Goal: Transaction & Acquisition: Purchase product/service

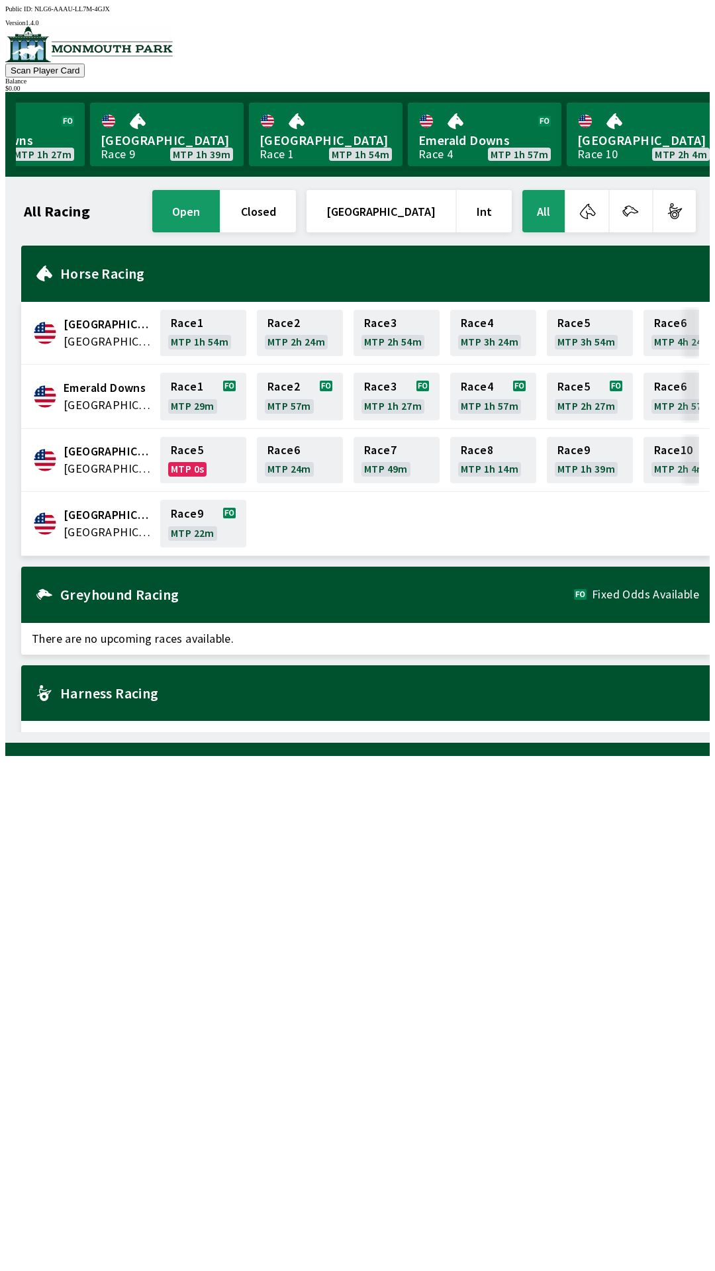
scroll to position [0, 1197]
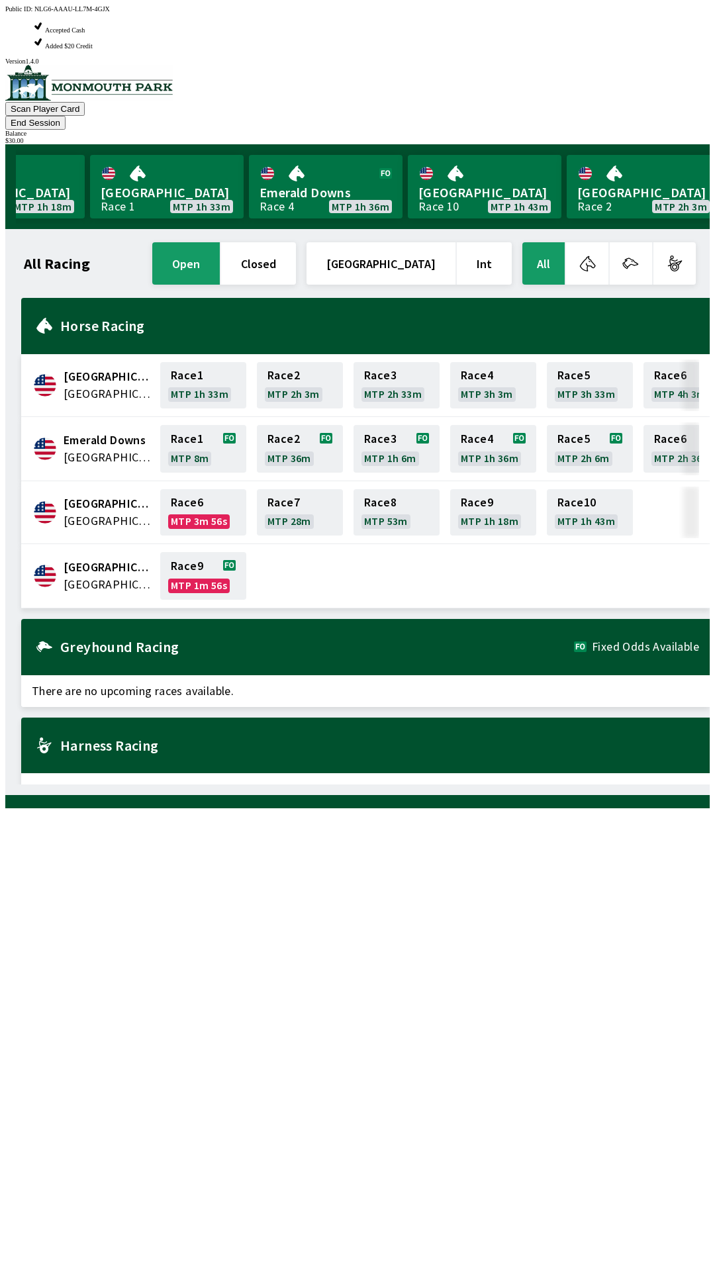
click at [111, 576] on span "[GEOGRAPHIC_DATA]" at bounding box center [108, 584] width 89 height 17
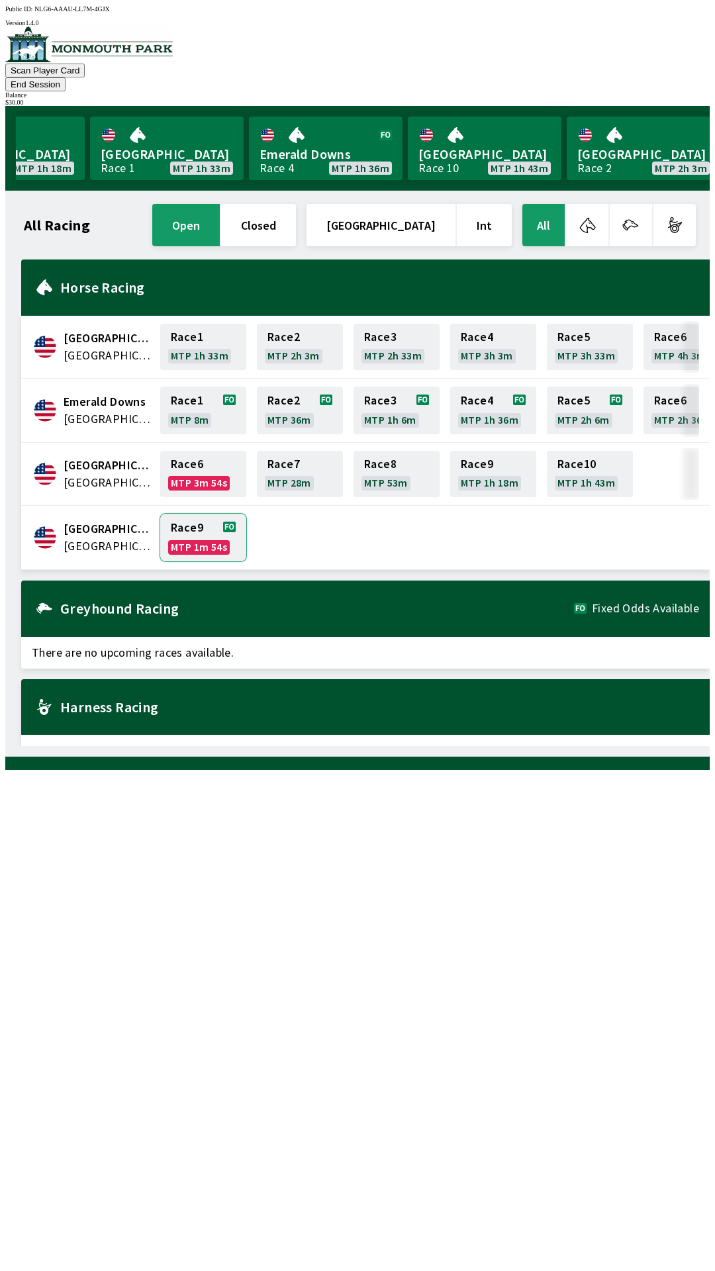
click at [196, 516] on link "Race 9 MTP 1m 54s" at bounding box center [203, 538] width 86 height 48
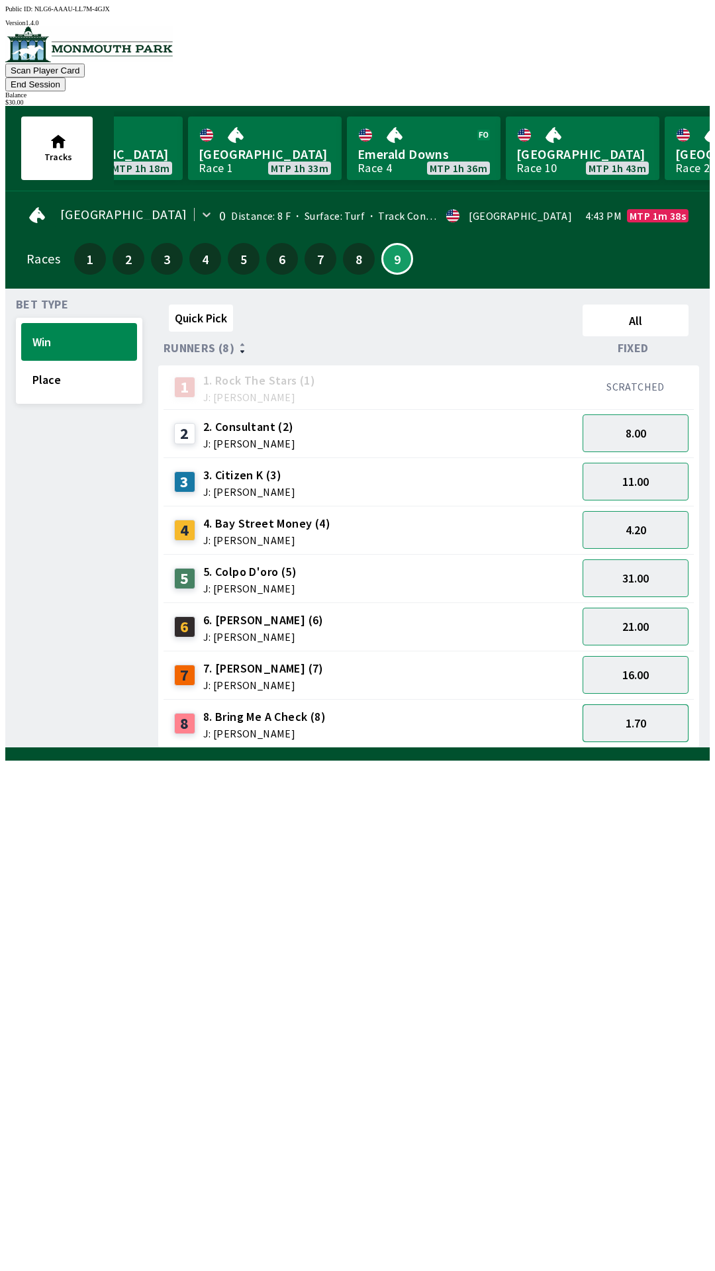
click at [628, 712] on button "1.70" at bounding box center [636, 723] width 106 height 38
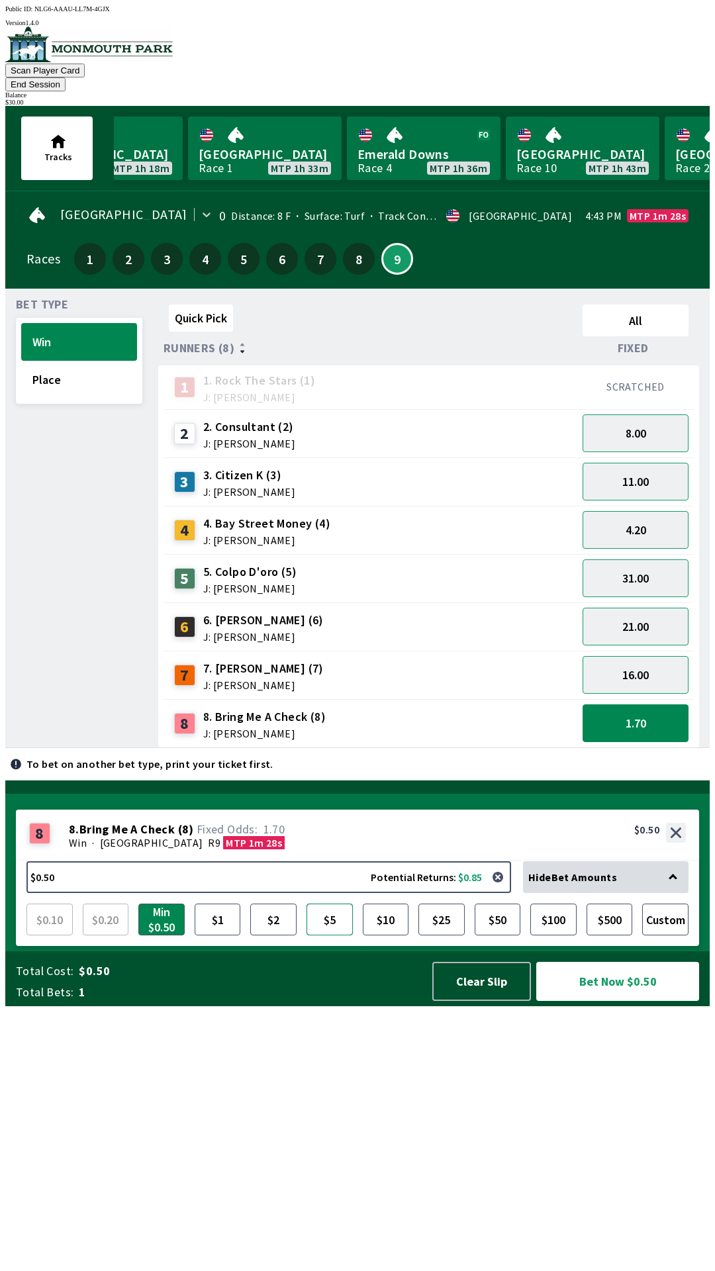
click at [322, 935] on button "$5" at bounding box center [330, 920] width 46 height 32
click at [601, 1001] on button "Bet Now $5.00" at bounding box center [617, 981] width 163 height 39
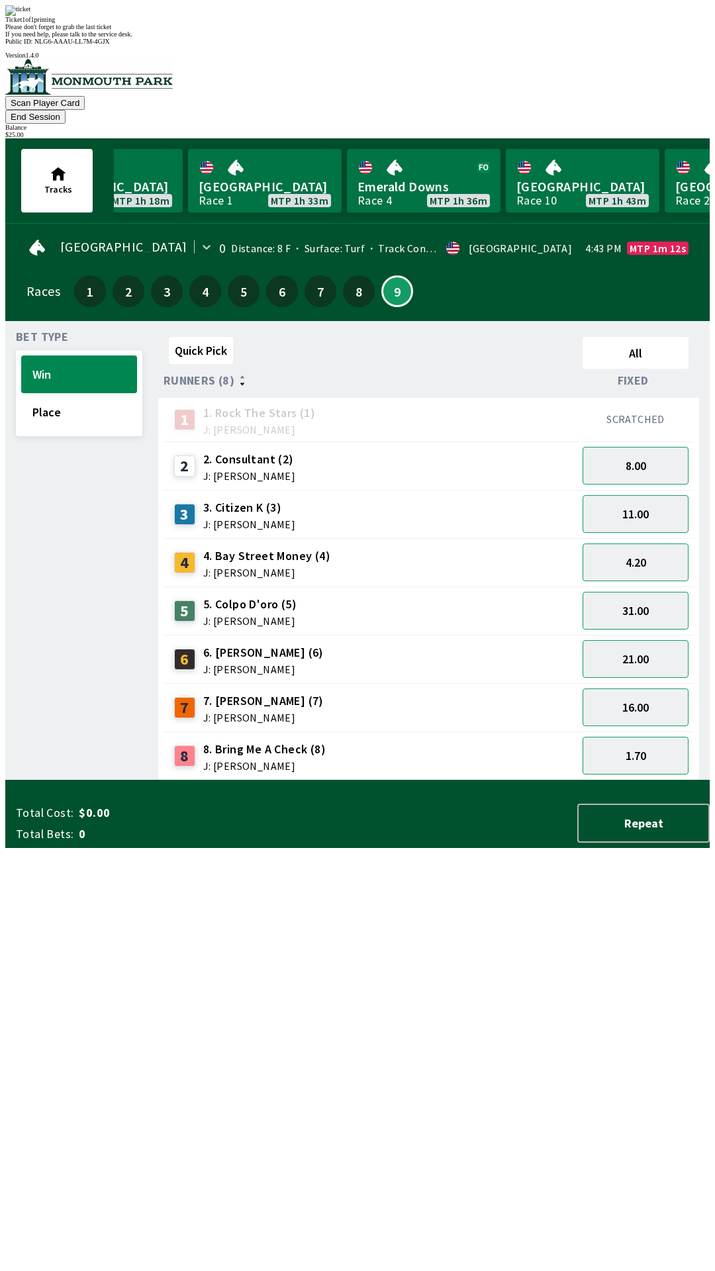
click at [467, 781] on div "Quick Pick All Runners (8) Fixed 1 1. Rock The Stars (1) J: [PERSON_NAME] SCRAT…" at bounding box center [433, 556] width 551 height 449
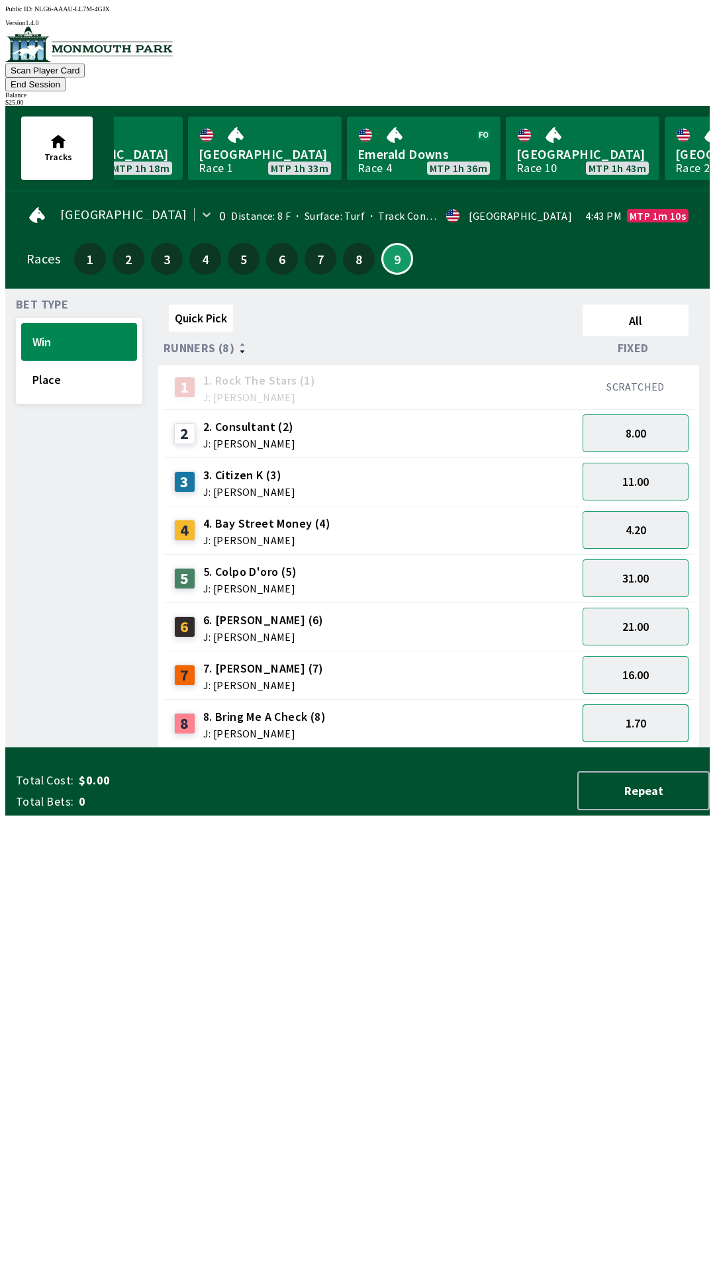
click at [649, 709] on button "1.70" at bounding box center [636, 723] width 106 height 38
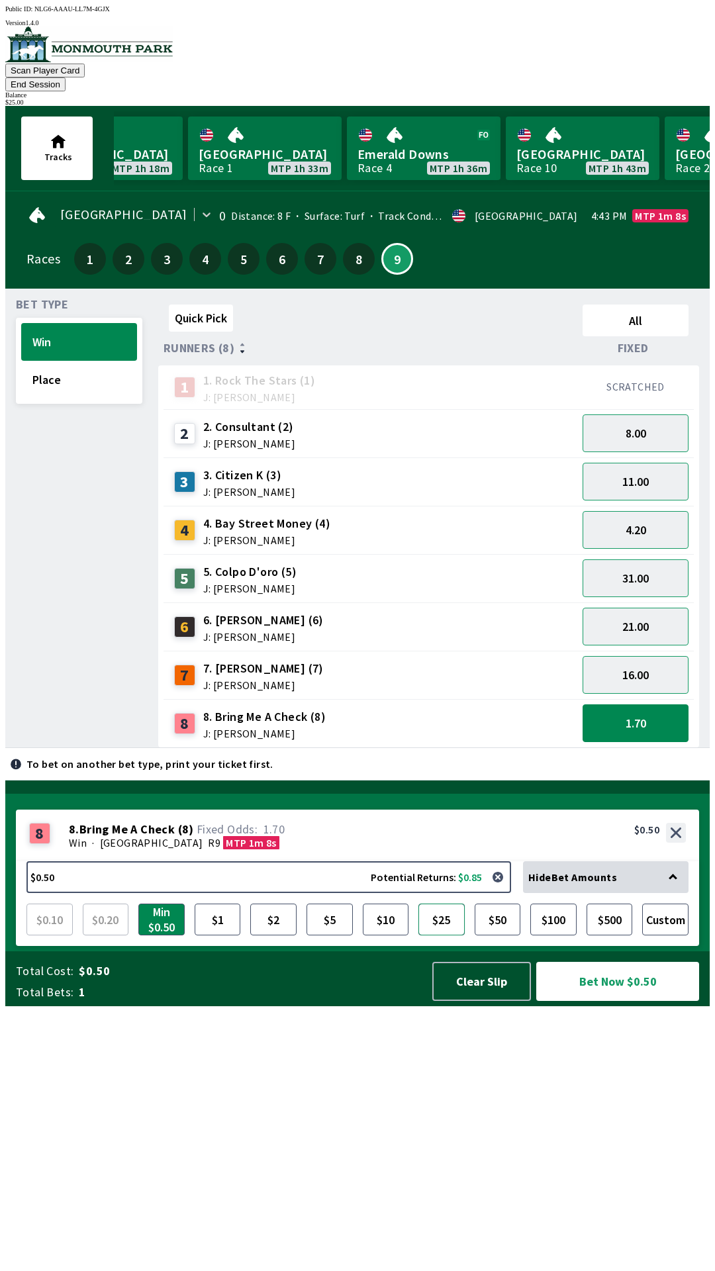
click at [440, 935] on button "$25" at bounding box center [441, 920] width 46 height 32
click at [600, 1001] on button "Bet Now $25.00" at bounding box center [617, 981] width 163 height 39
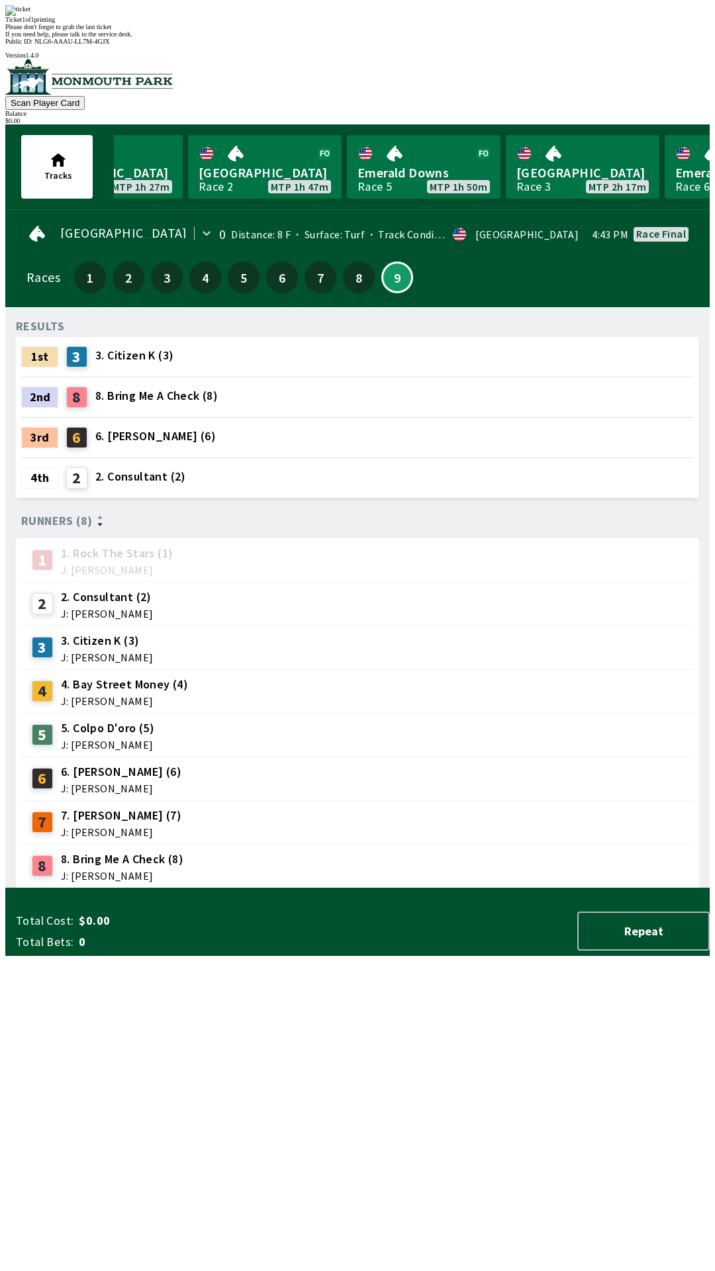
click at [538, 888] on div "RESULTS 1st 3 3. Citizen K (3) 2nd 8 8. Bring Me A Check (8) 3rd 6 6. [PERSON_N…" at bounding box center [363, 603] width 694 height 571
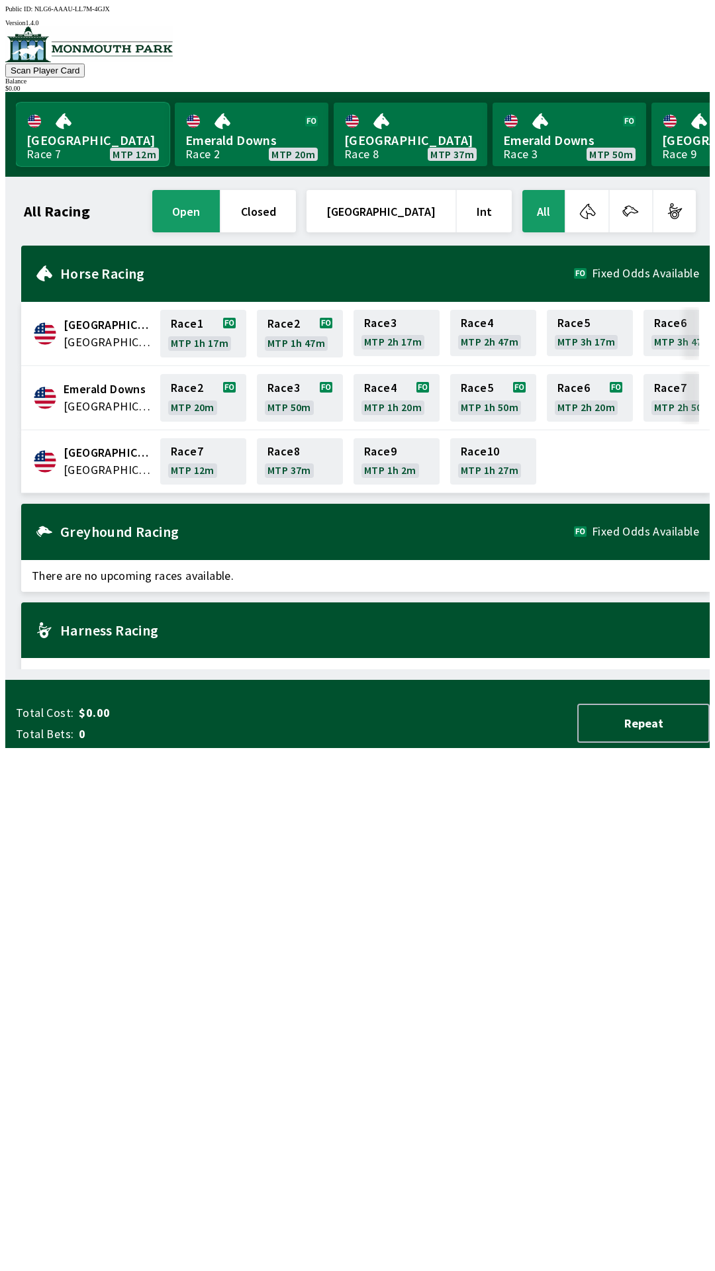
click at [66, 146] on link "[GEOGRAPHIC_DATA] Race 7 MTP 12m" at bounding box center [93, 135] width 154 height 64
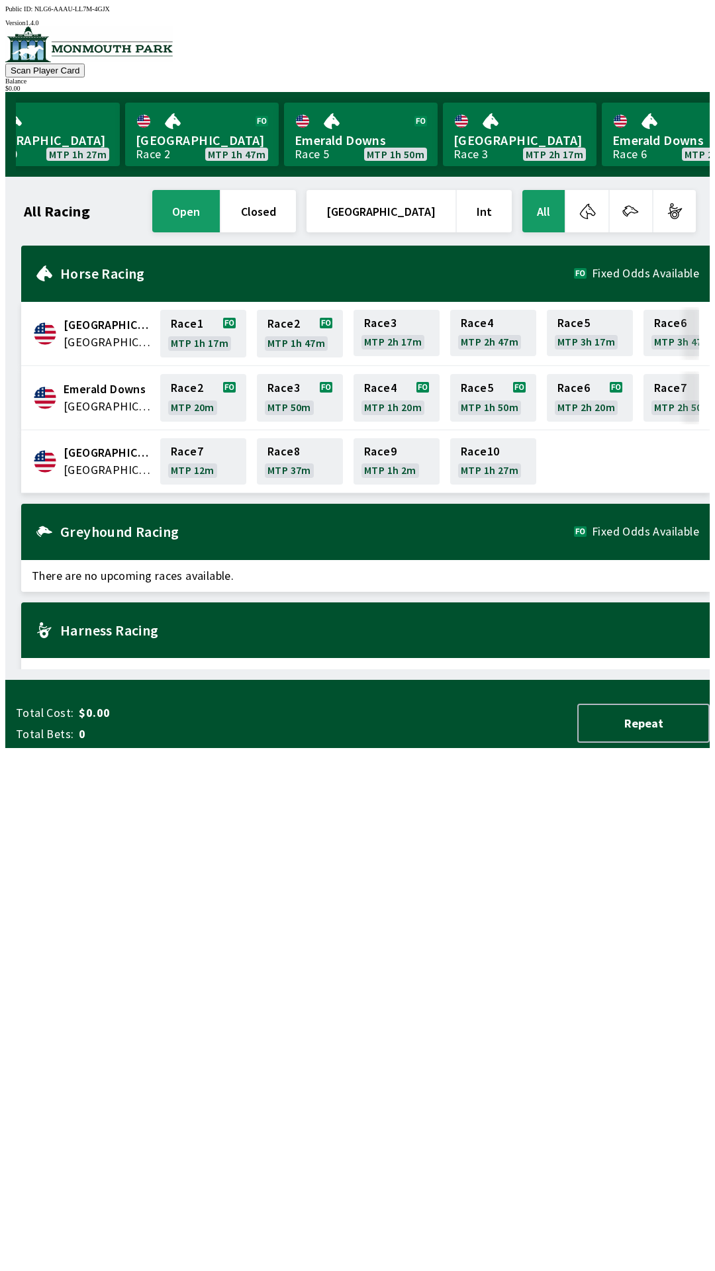
scroll to position [0, 1197]
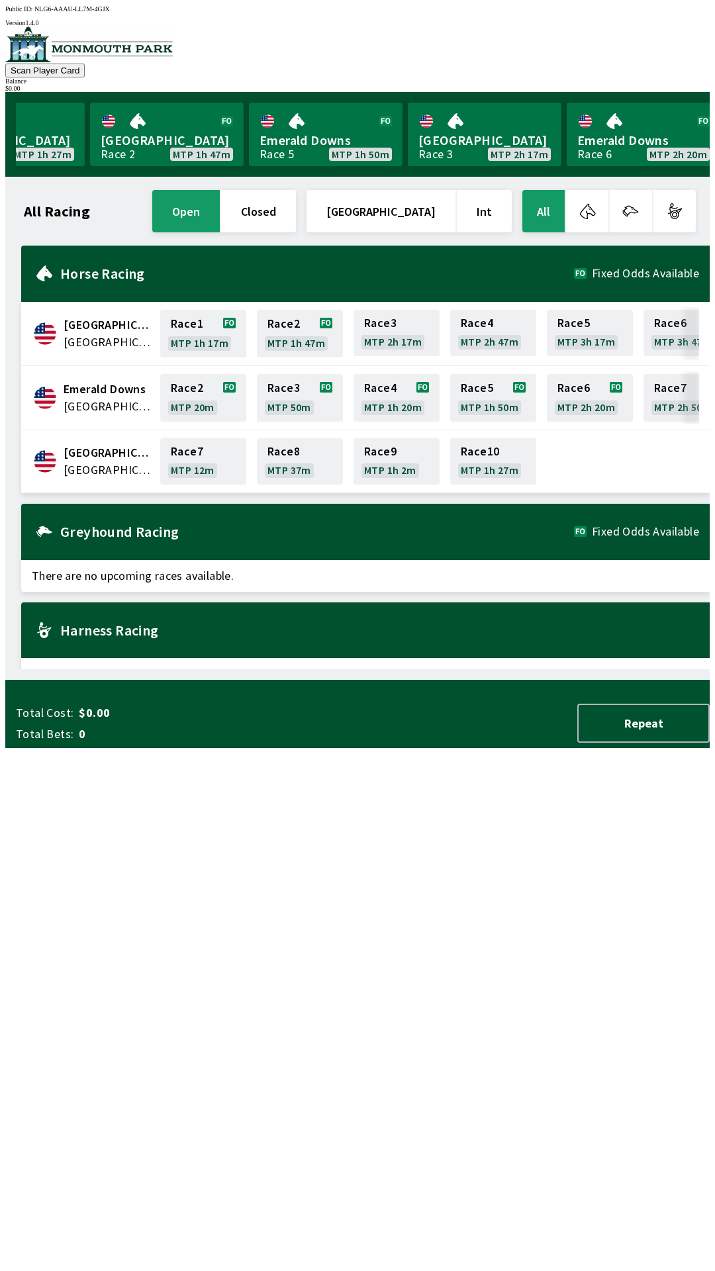
click at [411, 207] on button "[GEOGRAPHIC_DATA]" at bounding box center [381, 211] width 149 height 42
